Goal: Transaction & Acquisition: Purchase product/service

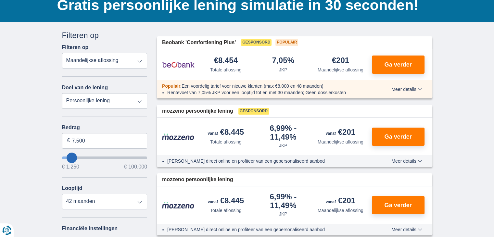
scroll to position [65, 0]
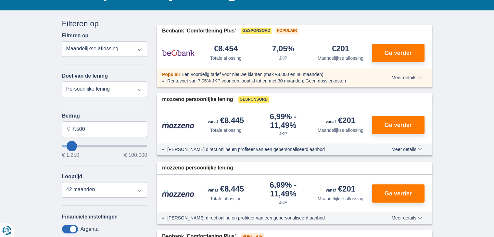
type input "11.250"
type input "14250"
type input "14.250"
select select "60"
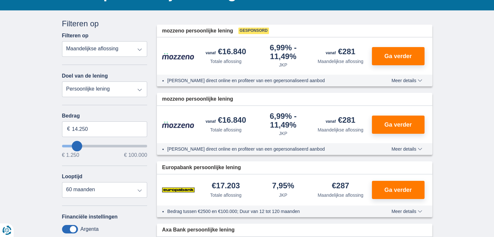
type input "18.250"
type input "20250"
type input "20.250"
select select "120"
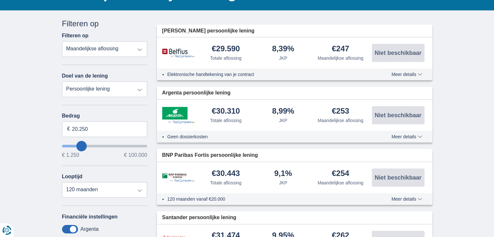
type input "21.250"
type input "21250"
type input "22.250"
type input "24250"
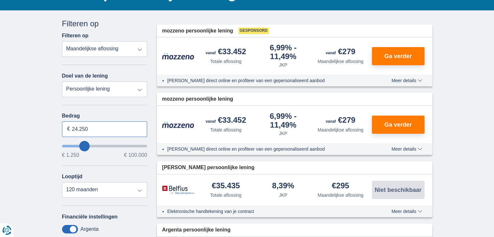
drag, startPoint x: 104, startPoint y: 129, endPoint x: 22, endPoint y: 127, distance: 81.9
type input "100.000"
type input "99250"
click at [104, 46] on select "Totale aflossing JKP Maandelijkse aflossing" at bounding box center [105, 49] width 86 height 16
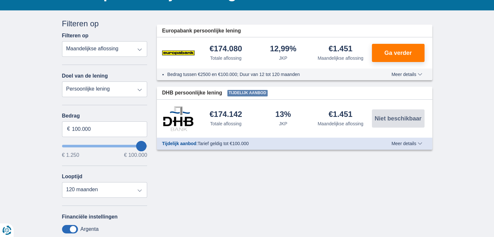
click at [34, 64] on div "× widget.non-eligible-application.title widget.non-eligible-application.text no…" at bounding box center [247, 176] width 494 height 333
click at [104, 86] on select "Persoonlijke lening Auto Moto / fiets Mobilhome / caravan Renovatie Energie Sch…" at bounding box center [105, 90] width 86 height 16
select select "renovationLoan"
click at [62, 82] on select "Persoonlijke lening Auto Moto / fiets Mobilhome / caravan Renovatie Energie Sch…" at bounding box center [105, 90] width 86 height 16
type input "15.000"
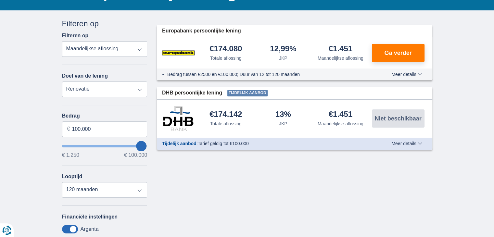
type input "15250"
select select "60"
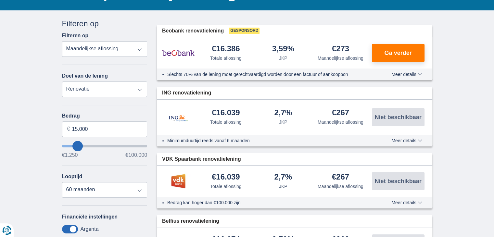
type input "20.250"
type input "22250"
type input "22.250"
select select "120"
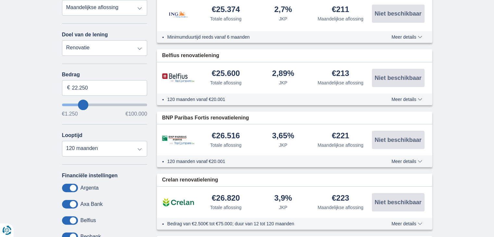
scroll to position [130, 0]
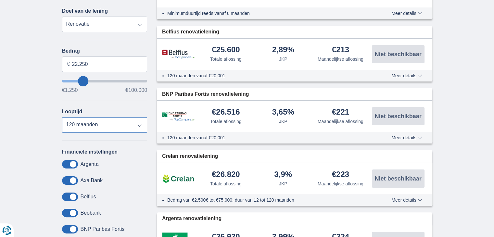
click at [107, 118] on select "12 maanden 18 maanden 24 maanden 30 maanden 36 maanden 42 maanden 48 maanden 60…" at bounding box center [105, 125] width 86 height 16
click at [113, 120] on select "12 maanden 18 maanden 24 maanden 30 maanden 36 maanden 42 maanden 48 maanden 60…" at bounding box center [105, 125] width 86 height 16
click at [62, 117] on select "12 maanden 18 maanden 24 maanden 30 maanden 36 maanden 42 maanden 48 maanden 60…" at bounding box center [105, 125] width 86 height 16
type input "35.250"
type input "35250"
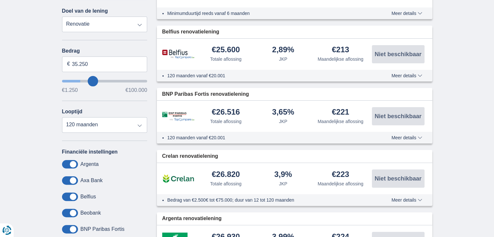
type input "36.250"
type input "37250"
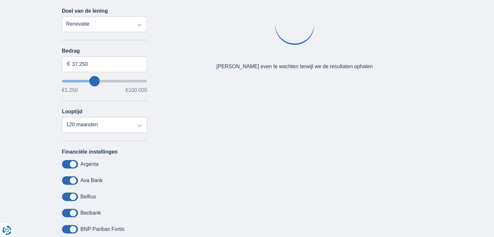
type input "50.250"
type input "50250"
type input "51.250"
type input "51250"
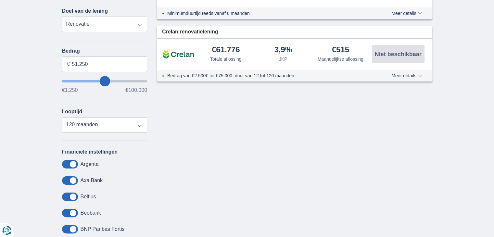
type input "53.250"
type input "54250"
drag, startPoint x: 109, startPoint y: 66, endPoint x: 0, endPoint y: 66, distance: 108.9
click at [0, 68] on div "× widget.non-eligible-application.title widget.non-eligible-application.text no…" at bounding box center [247, 111] width 494 height 333
type input "100.000"
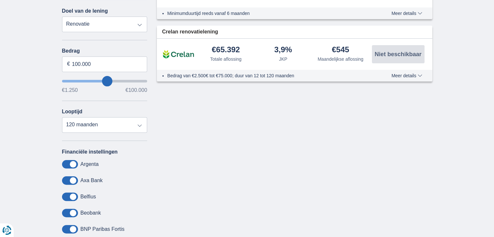
type input "99250"
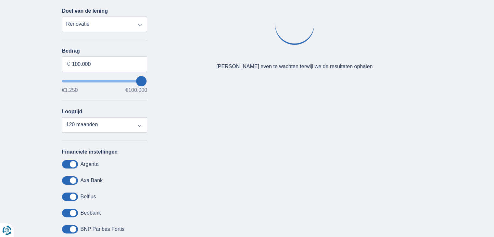
click at [21, 72] on div "× widget.non-eligible-application.title widget.non-eligible-application.text no…" at bounding box center [247, 111] width 494 height 333
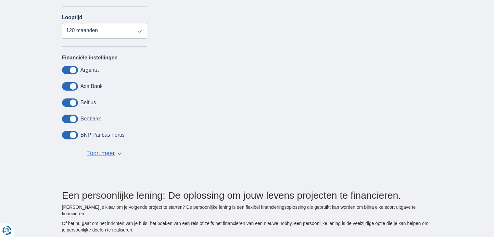
scroll to position [228, 0]
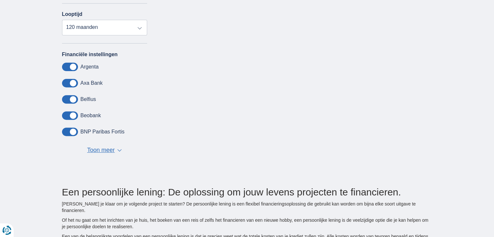
click at [107, 146] on button "Toon meer Toon minder ▼ ▲" at bounding box center [104, 150] width 39 height 9
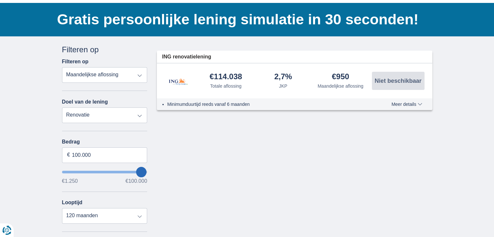
scroll to position [33, 0]
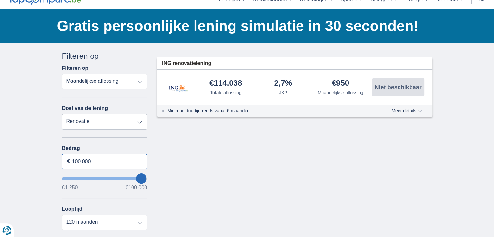
drag, startPoint x: 108, startPoint y: 163, endPoint x: 0, endPoint y: 172, distance: 108.3
type input "50.000"
type input "50250"
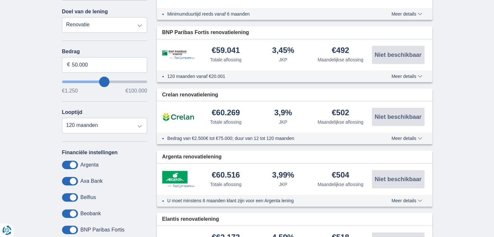
scroll to position [130, 0]
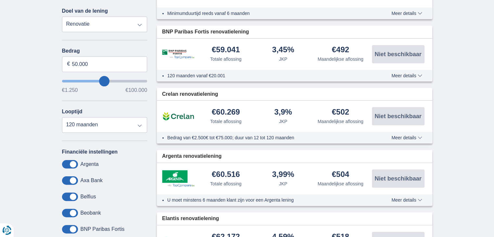
click at [407, 137] on span "Meer details" at bounding box center [407, 138] width 31 height 5
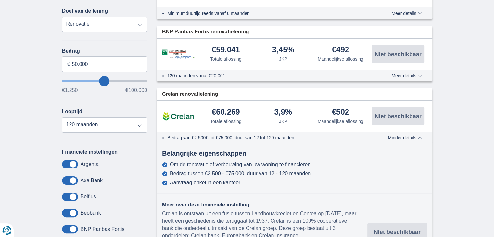
click at [409, 74] on span "Meer details" at bounding box center [407, 75] width 31 height 5
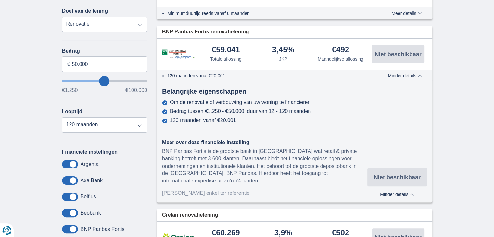
scroll to position [33, 0]
